Goal: Task Accomplishment & Management: Manage account settings

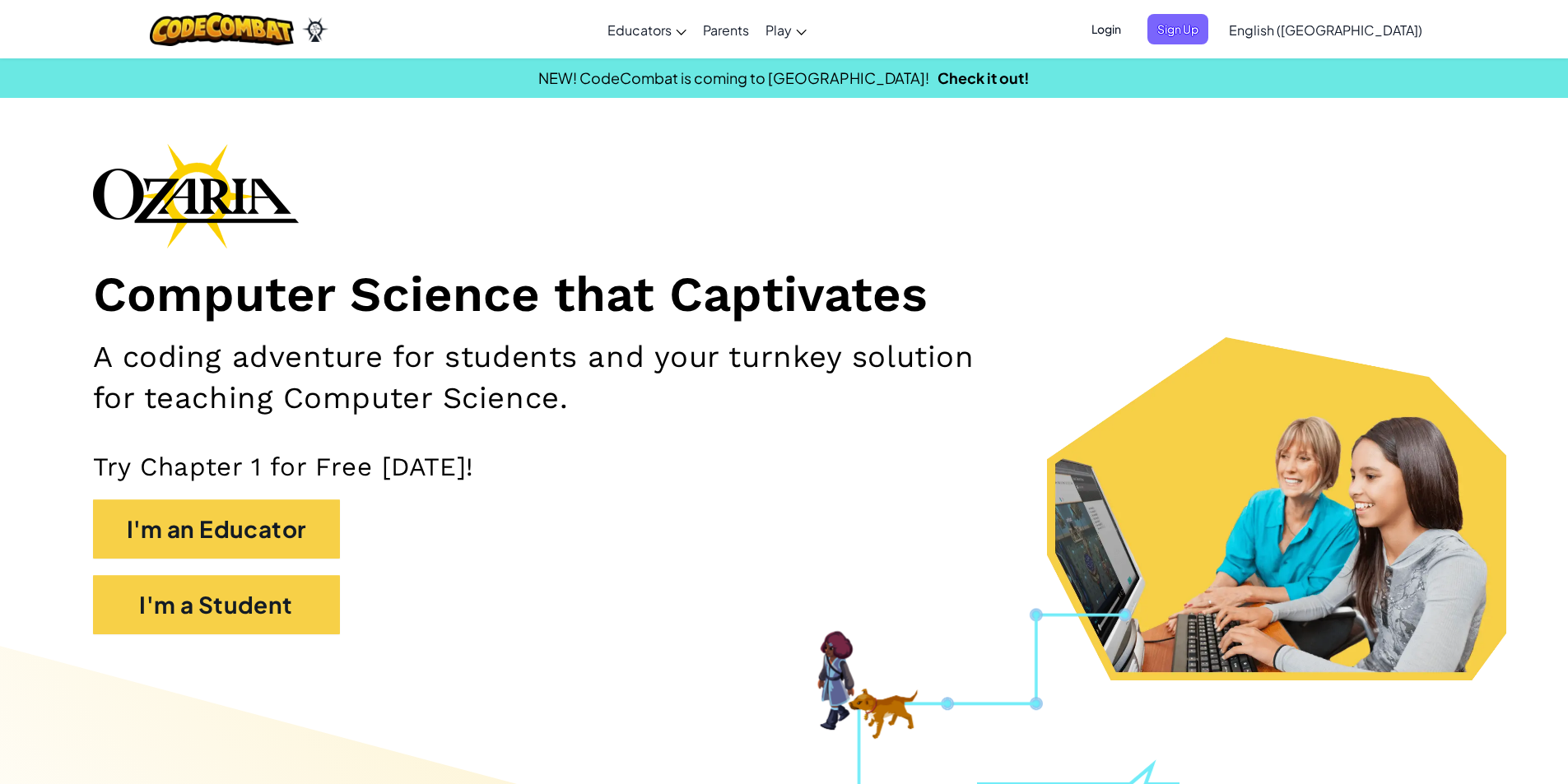
click at [1131, 36] on span "Login" at bounding box center [1106, 29] width 49 height 30
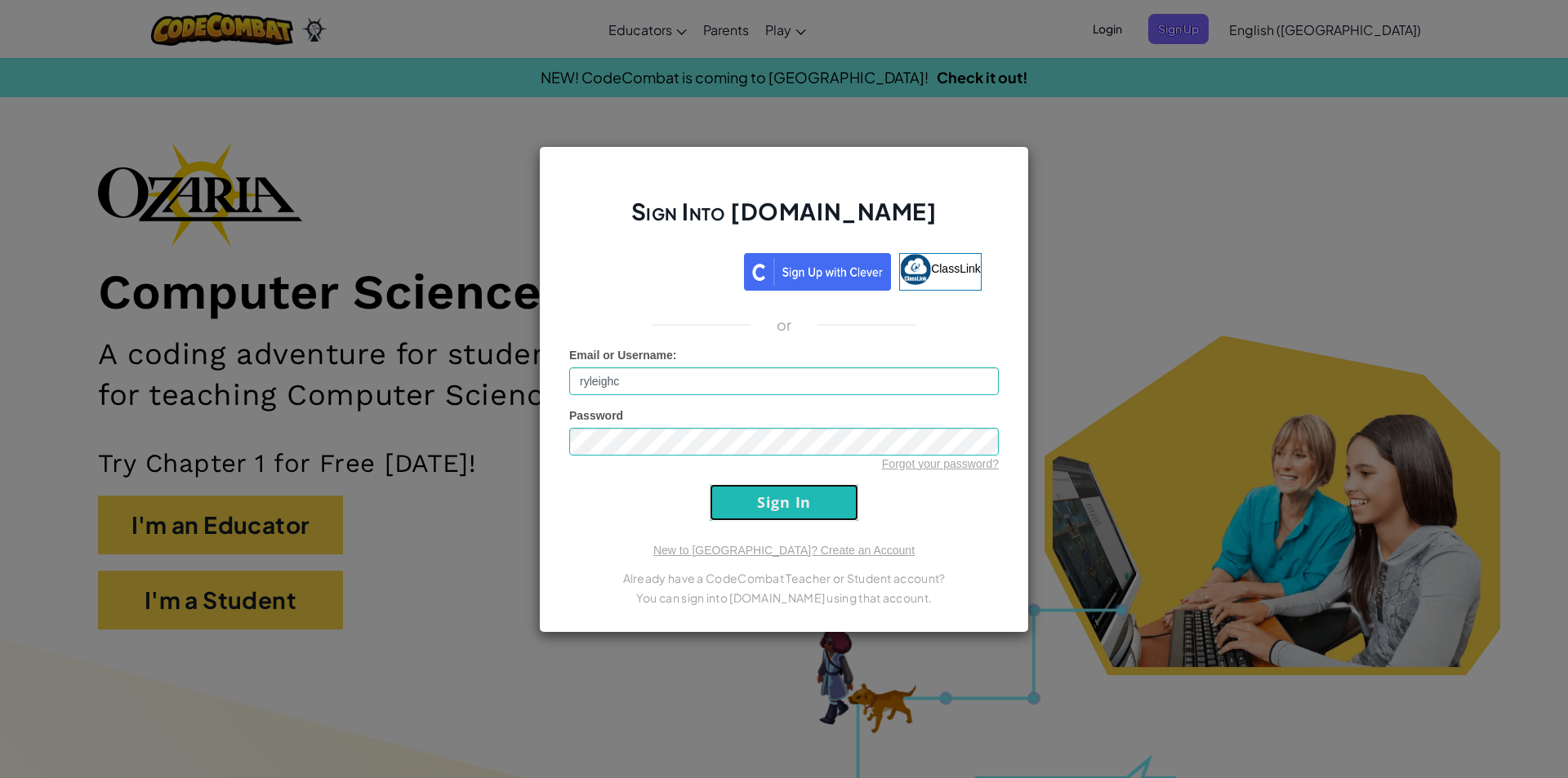
click at [769, 515] on input "Sign In" at bounding box center [784, 502] width 149 height 37
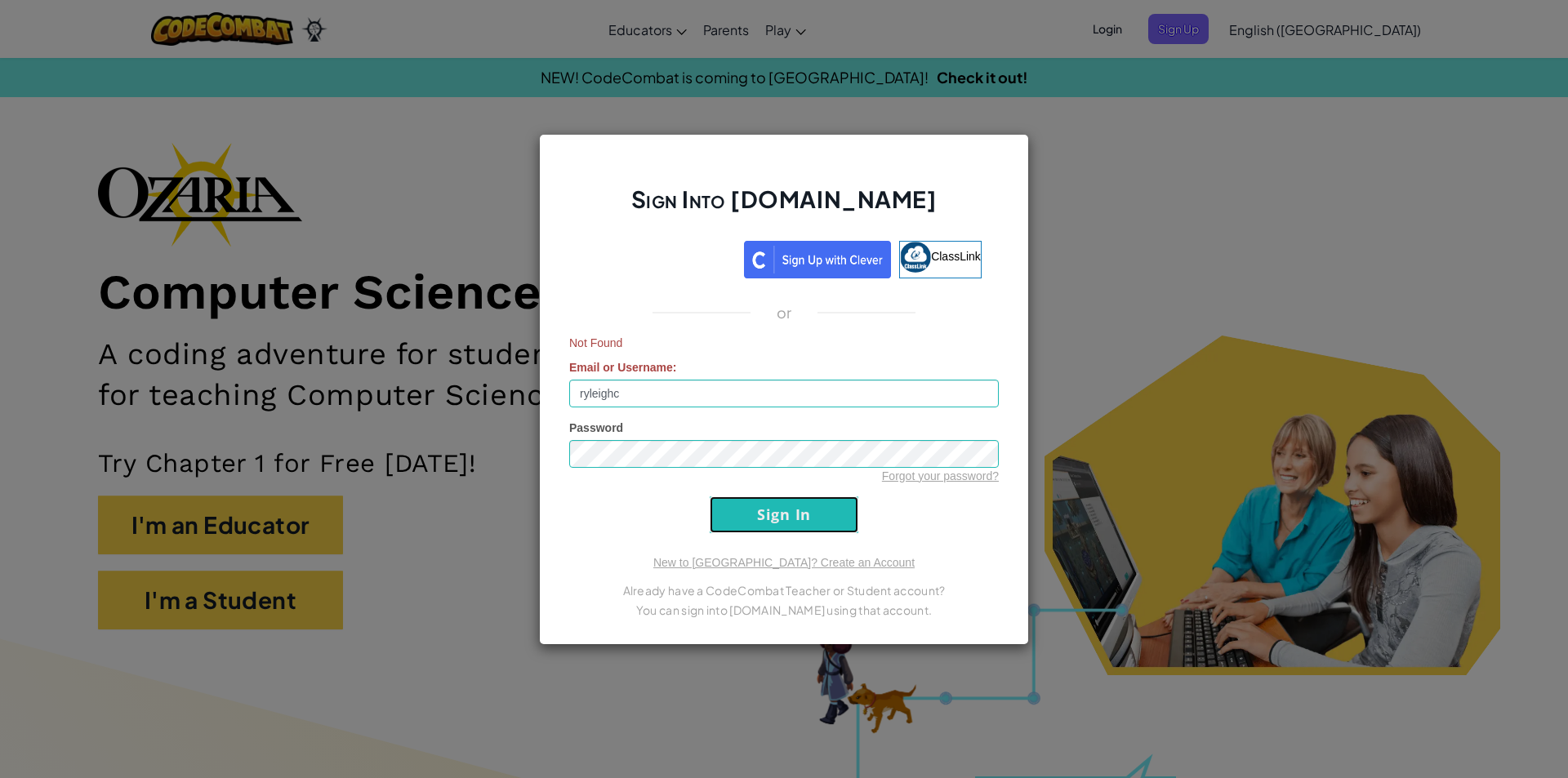
click at [818, 513] on input "Sign In" at bounding box center [784, 515] width 149 height 37
click at [816, 511] on input "Sign In" at bounding box center [784, 515] width 149 height 37
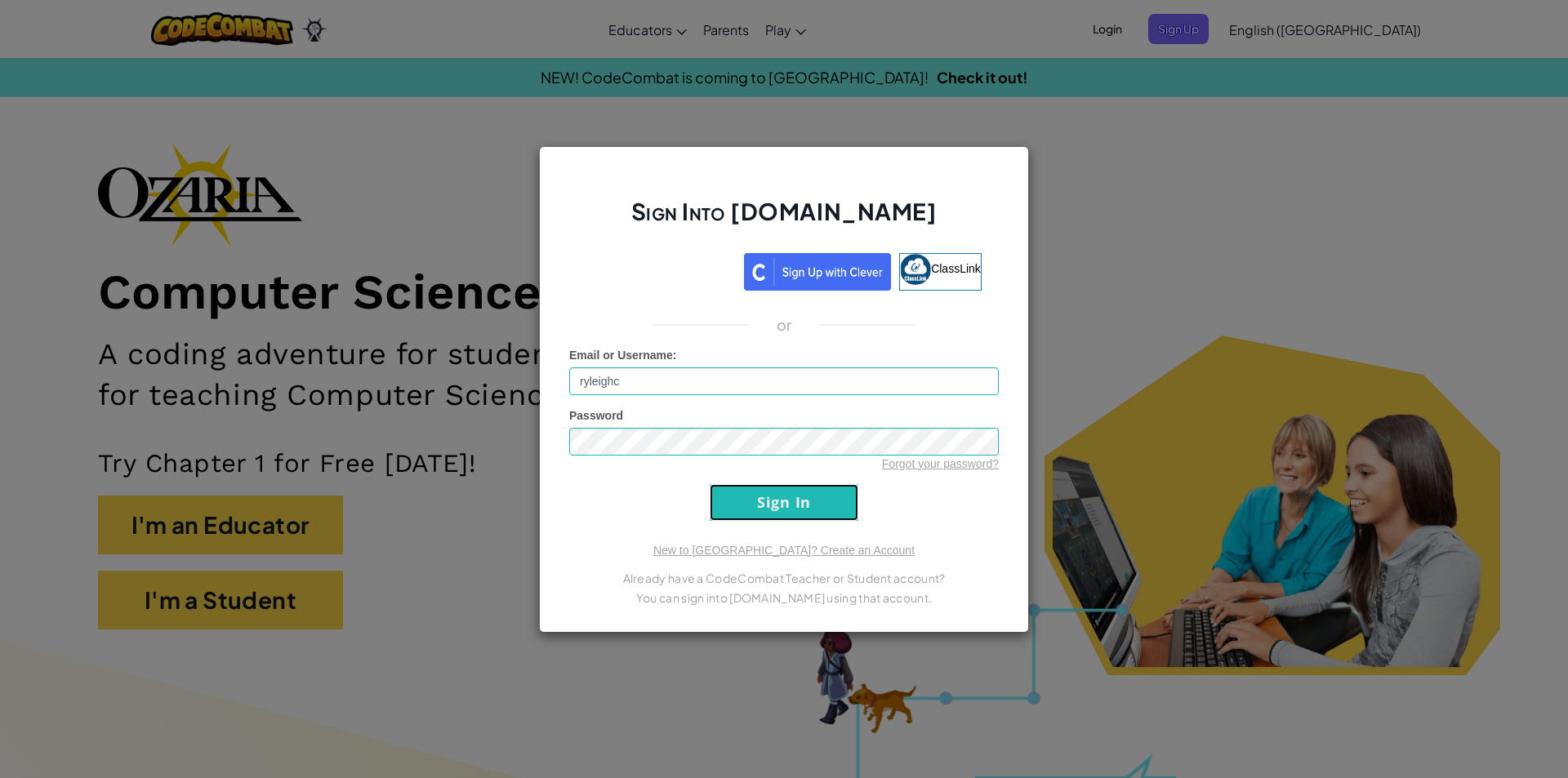
click at [816, 511] on input "Sign In" at bounding box center [784, 502] width 149 height 37
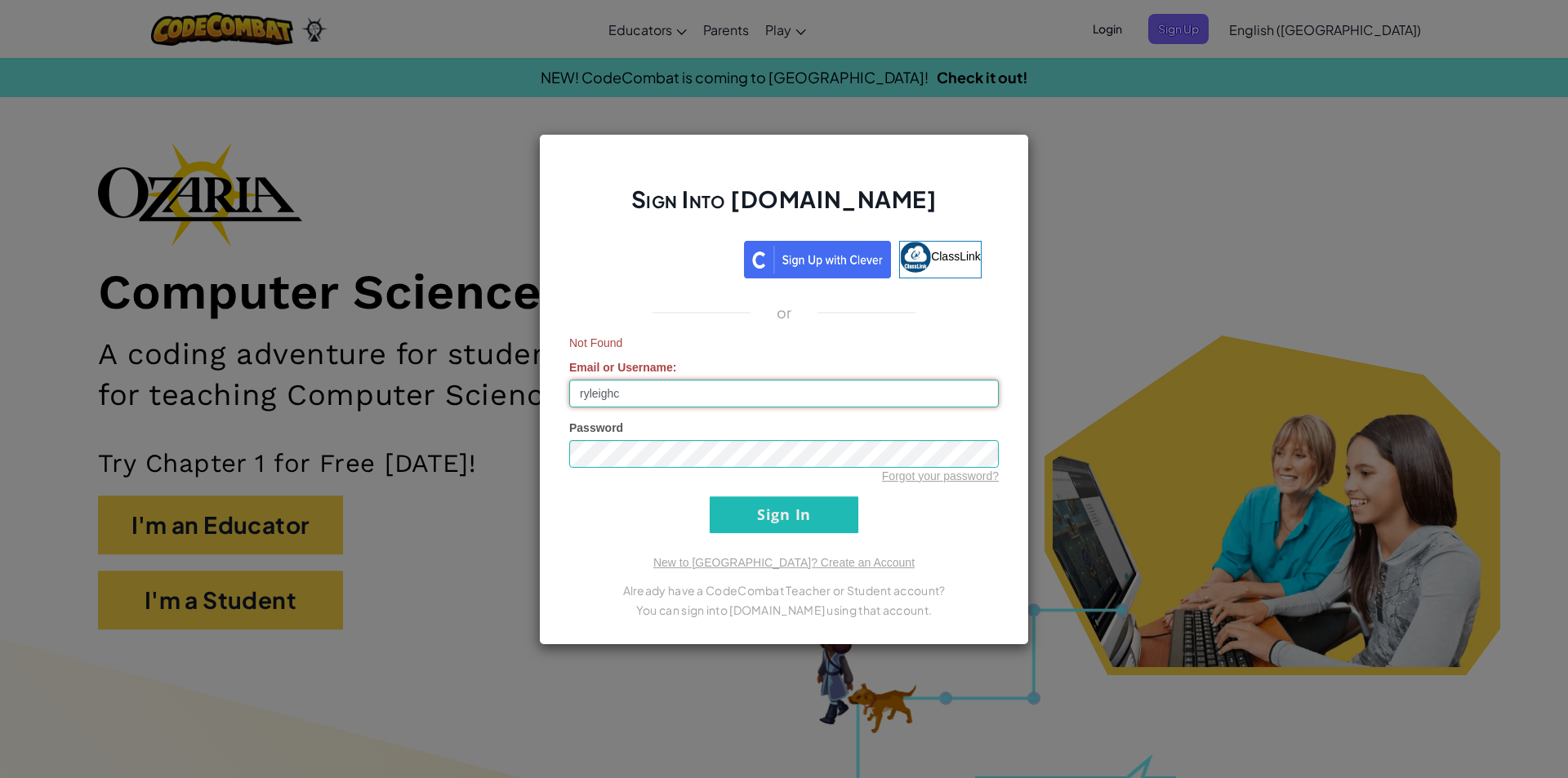
click at [739, 388] on input "ryleighc" at bounding box center [784, 393] width 430 height 27
type input "ryleighcc"
click at [775, 524] on input "Sign In" at bounding box center [784, 515] width 149 height 37
